Goal: Transaction & Acquisition: Purchase product/service

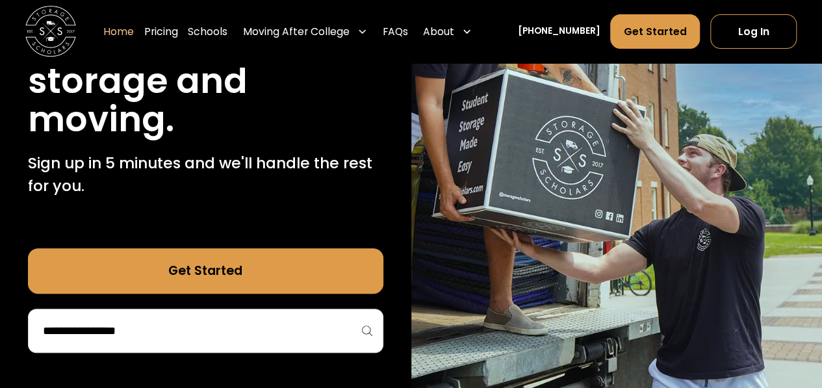
scroll to position [21, 0]
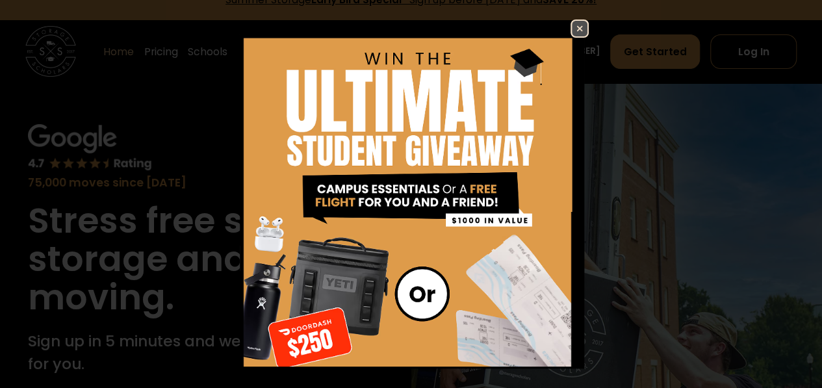
click at [572, 25] on img at bounding box center [580, 29] width 16 height 16
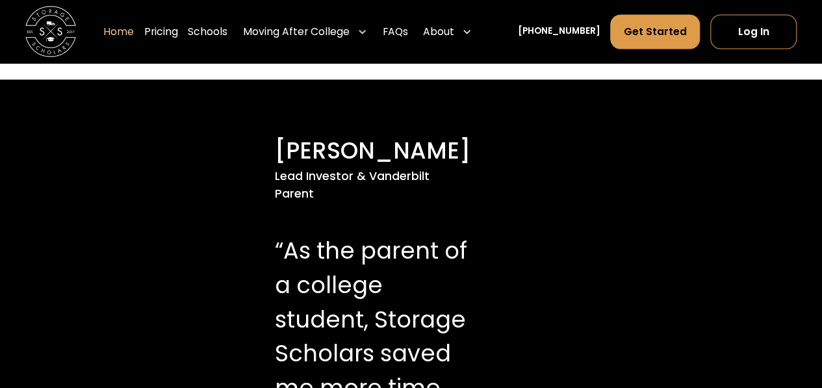
scroll to position [1194, 0]
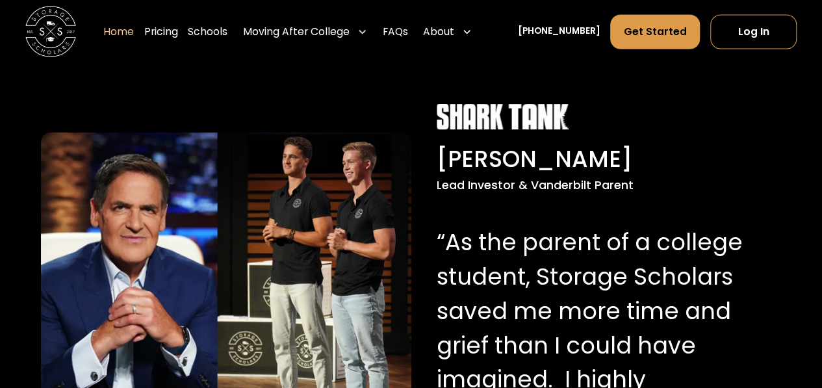
click at [476, 240] on p "“As the parent of a college student, Storage Scholars saved me more time and gr…" at bounding box center [606, 345] width 339 height 240
click at [227, 34] on link "Schools" at bounding box center [208, 32] width 40 height 36
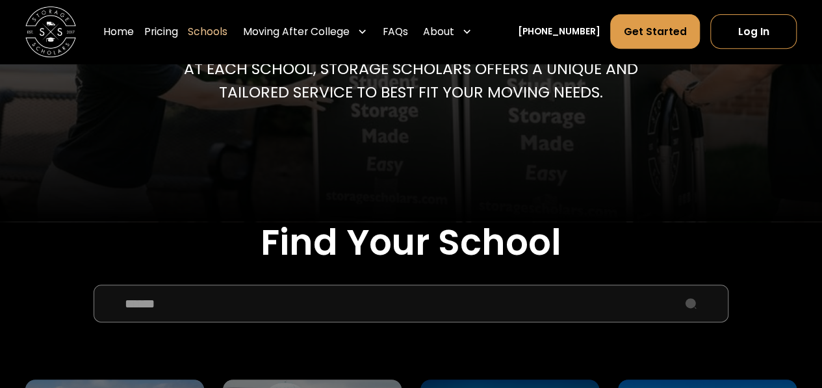
scroll to position [263, 0]
click at [321, 307] on input "School Select Form" at bounding box center [411, 304] width 635 height 38
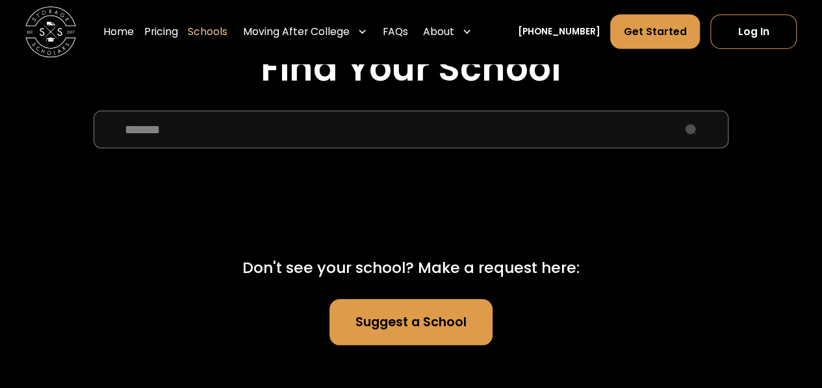
scroll to position [439, 0]
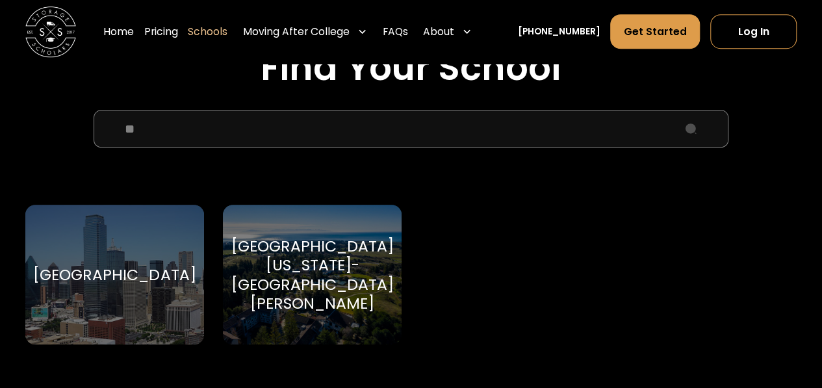
type input "*"
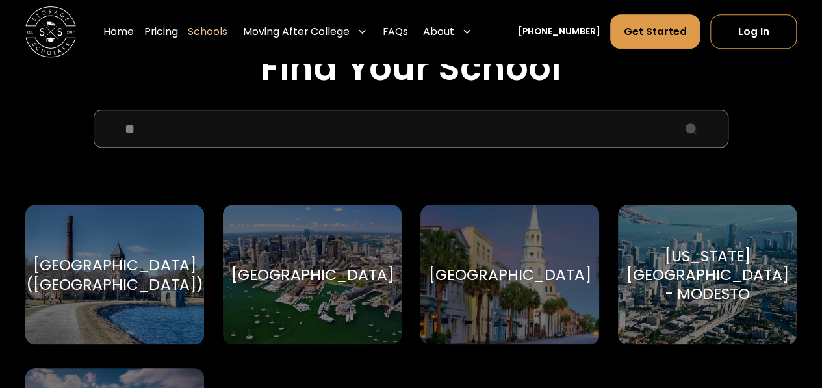
type input "*"
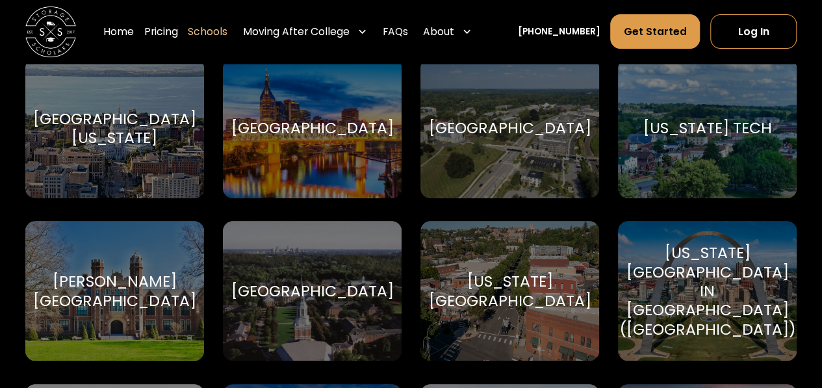
scroll to position [7588, 0]
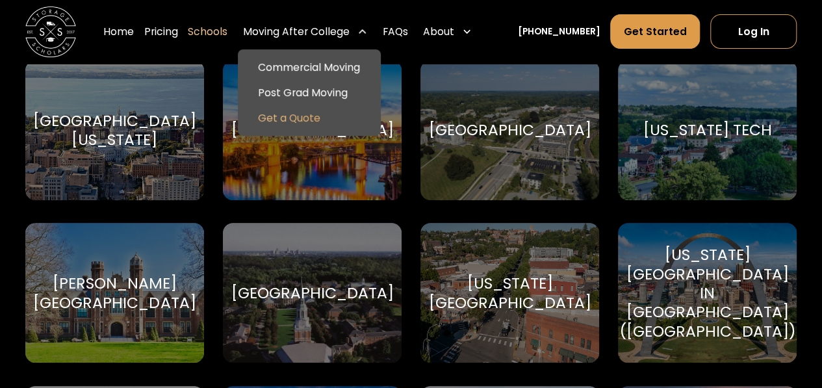
click at [337, 121] on link "Get a Quote" at bounding box center [309, 117] width 133 height 25
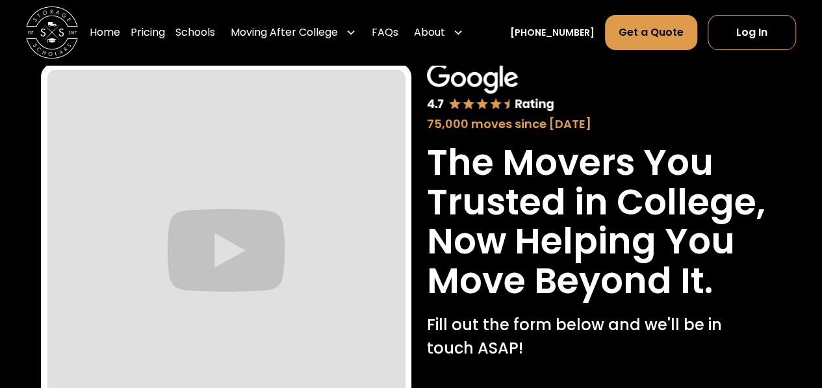
scroll to position [62, 0]
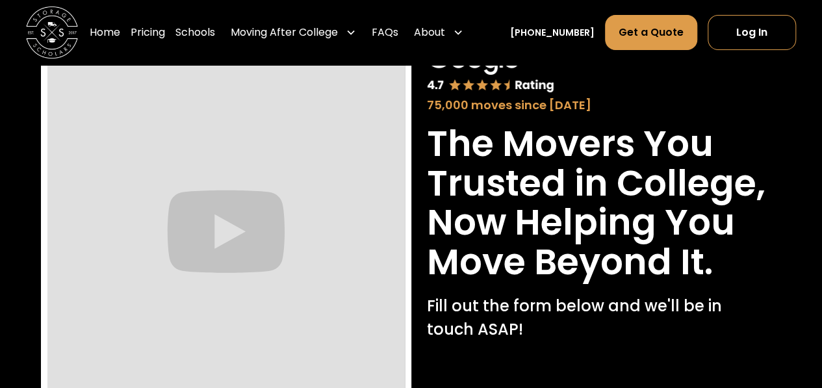
click at [70, 44] on img at bounding box center [52, 32] width 52 height 52
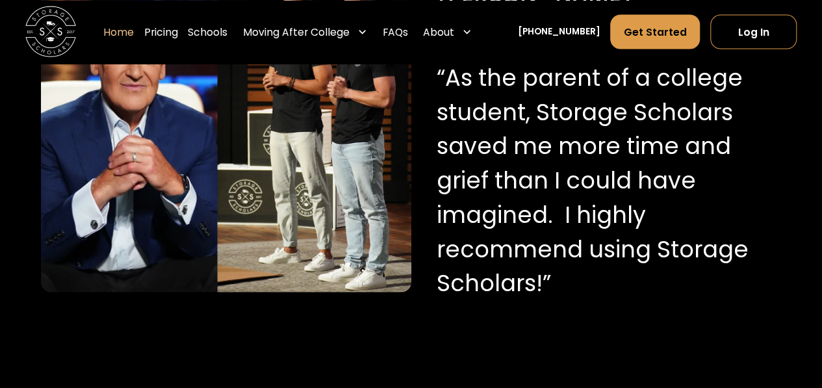
scroll to position [1302, 0]
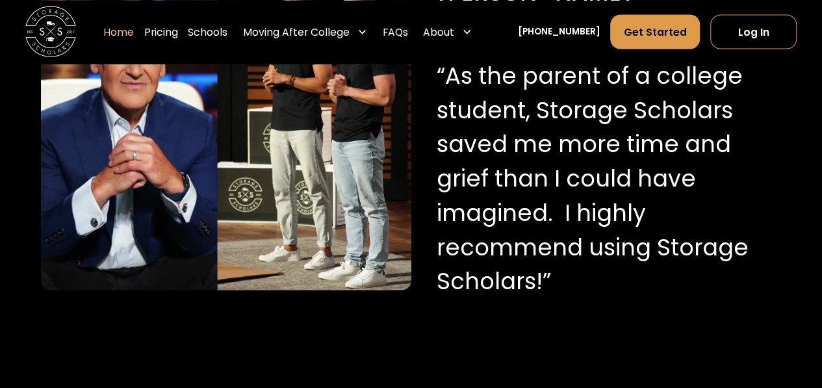
click at [334, 240] on img at bounding box center [226, 135] width 370 height 312
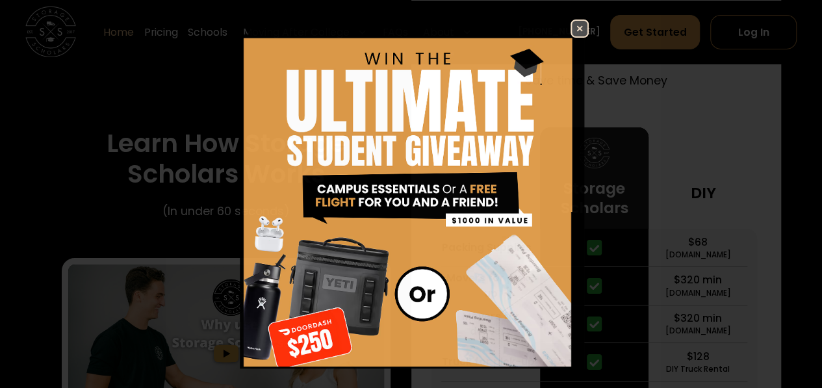
scroll to position [2193, 0]
click at [572, 23] on img at bounding box center [580, 29] width 16 height 16
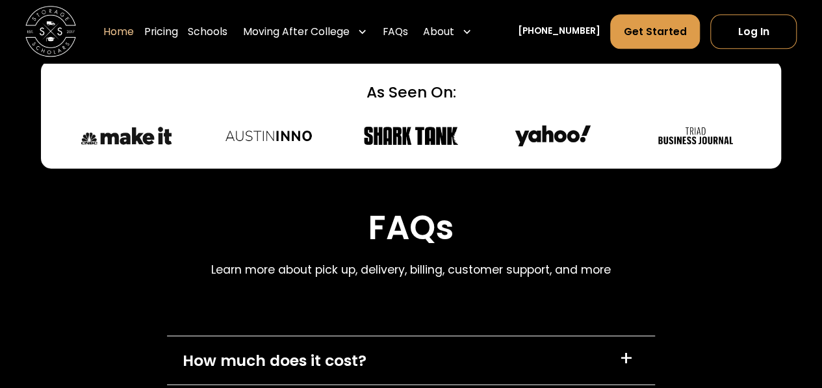
scroll to position [3291, 0]
